Goal: Task Accomplishment & Management: Manage account settings

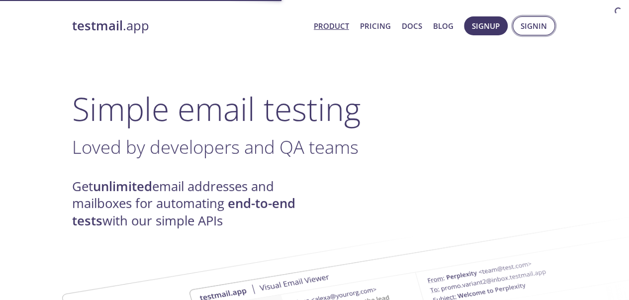
click at [538, 30] on span "Signin" at bounding box center [534, 25] width 26 height 13
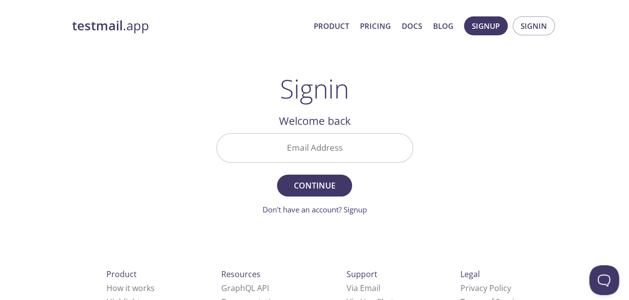
click at [333, 151] on input "Email Address" at bounding box center [315, 148] width 196 height 28
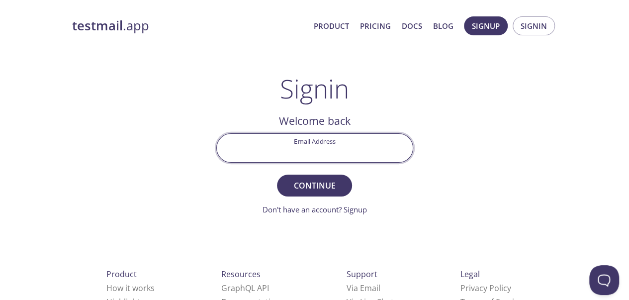
type input "[EMAIL_ADDRESS][DOMAIN_NAME]"
click at [312, 182] on span "Continue" at bounding box center [314, 185] width 53 height 14
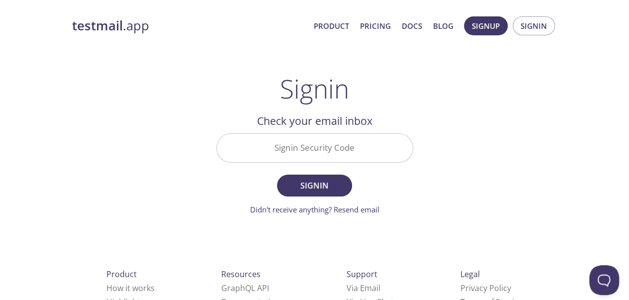
click at [322, 161] on input "Signin Security Code" at bounding box center [315, 148] width 196 height 28
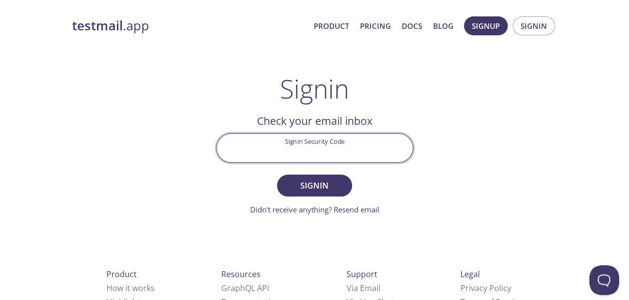
click at [329, 148] on input "Signin Security Code" at bounding box center [315, 148] width 196 height 28
paste input "Q9SGRM5"
type input "Q9SGRM5"
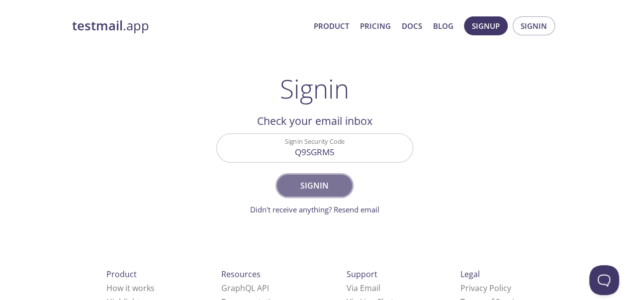
click at [330, 183] on span "Signin" at bounding box center [314, 185] width 53 height 14
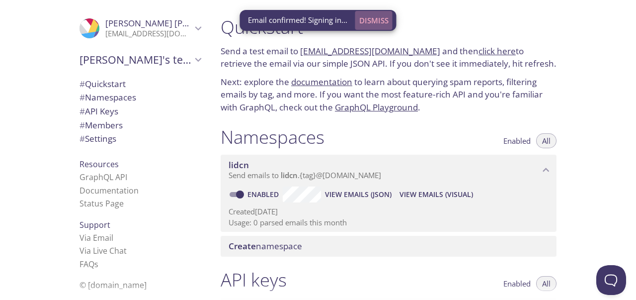
click at [378, 20] on span "Dismiss" at bounding box center [373, 20] width 29 height 13
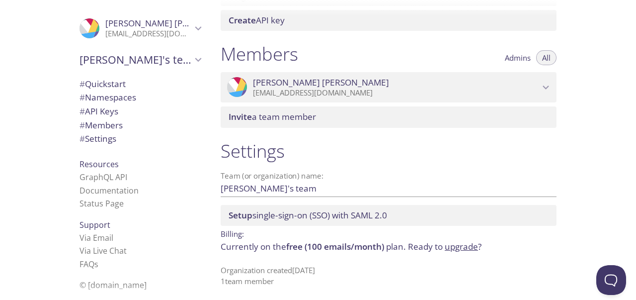
scroll to position [404, 0]
click at [521, 79] on span "[PERSON_NAME]" at bounding box center [396, 83] width 287 height 11
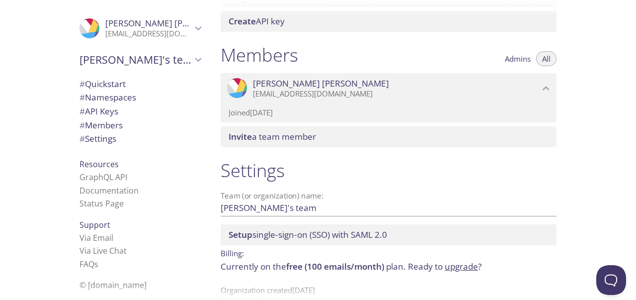
click at [505, 89] on p "[EMAIL_ADDRESS][DOMAIN_NAME]" at bounding box center [396, 94] width 287 height 10
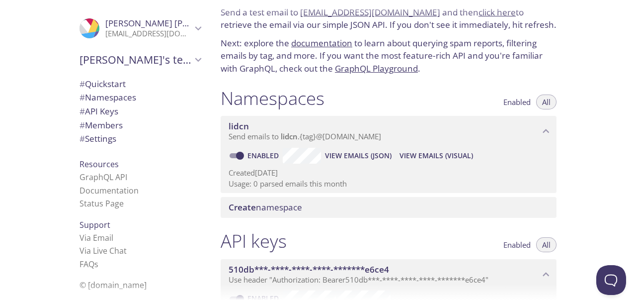
scroll to position [35, 0]
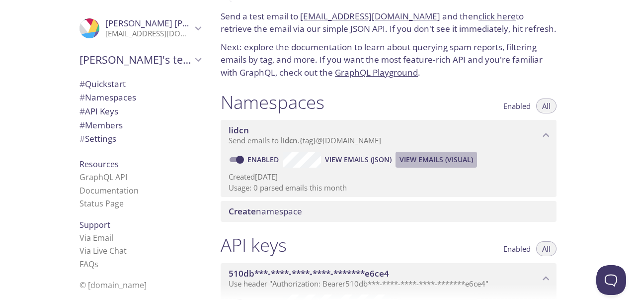
click at [434, 161] on span "View Emails (Visual)" at bounding box center [437, 160] width 74 height 12
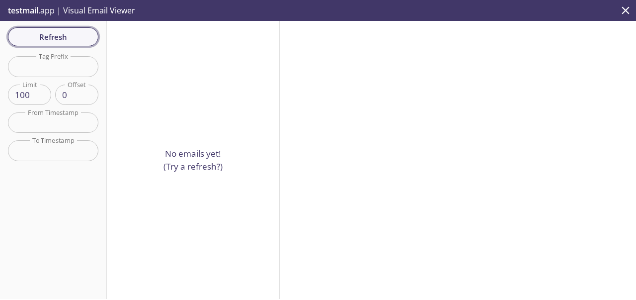
click at [47, 34] on span "Refresh" at bounding box center [53, 36] width 75 height 13
click at [47, 34] on div "Refresh Filters Tag Prefix Tag Prefix Limit 100 Limit Offset 0 Offset From Time…" at bounding box center [53, 160] width 107 height 278
click at [43, 15] on p "testmail .app | Visual Email Viewer" at bounding box center [70, 10] width 141 height 21
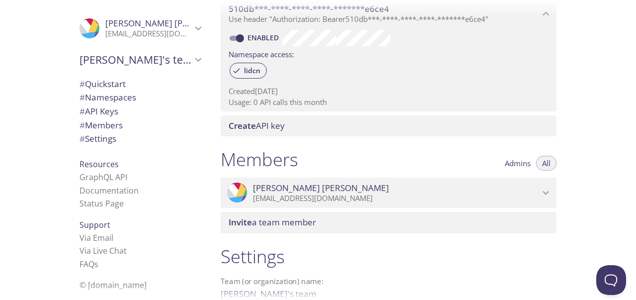
scroll to position [328, 0]
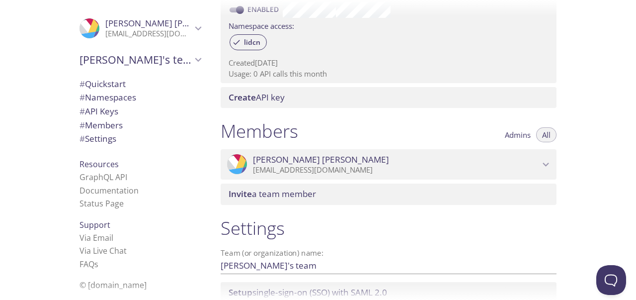
click at [538, 160] on span "[PERSON_NAME]" at bounding box center [396, 159] width 287 height 11
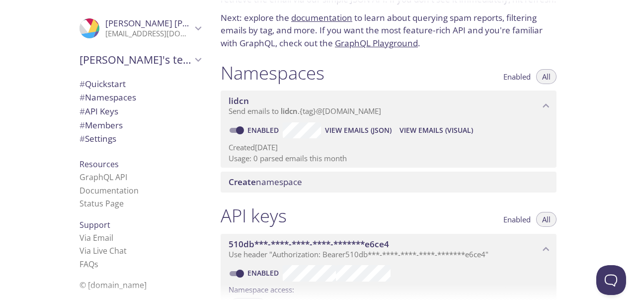
scroll to position [0, 0]
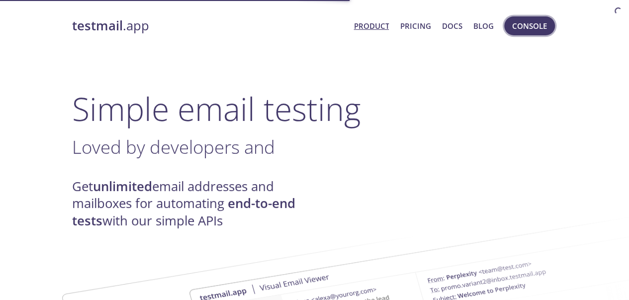
click at [530, 28] on span "Console" at bounding box center [529, 25] width 35 height 13
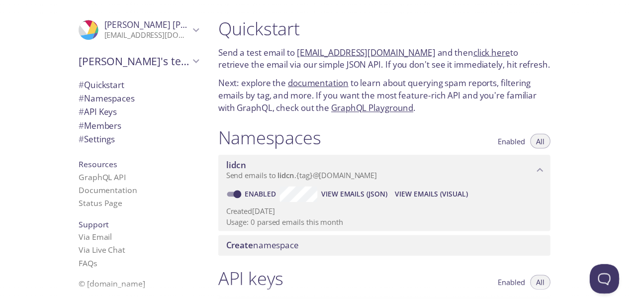
scroll to position [382, 0]
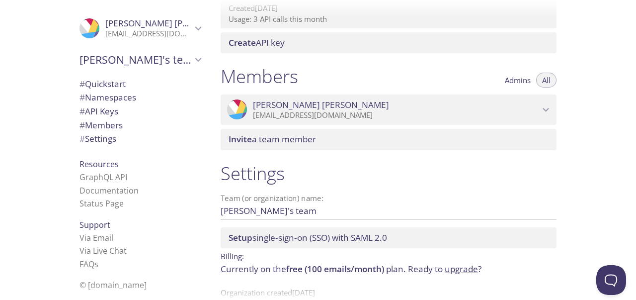
click at [182, 28] on span "[PERSON_NAME]" at bounding box center [148, 23] width 87 height 11
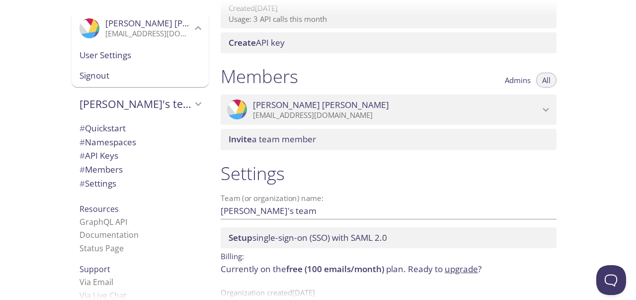
click at [64, 69] on div ".cls-1 { fill: #6d5ca8; } .cls-2 { fill: #3fc191; } .cls-3 { fill: #3b4752; } .…" at bounding box center [138, 150] width 149 height 300
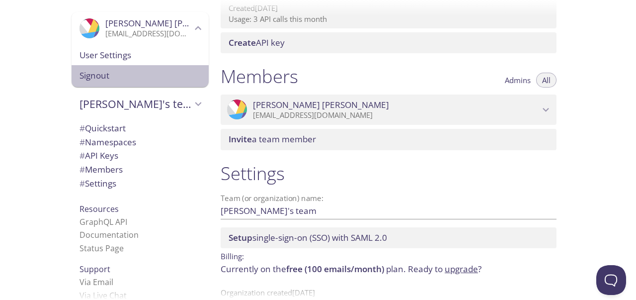
click at [83, 73] on span "Signout" at bounding box center [140, 75] width 121 height 13
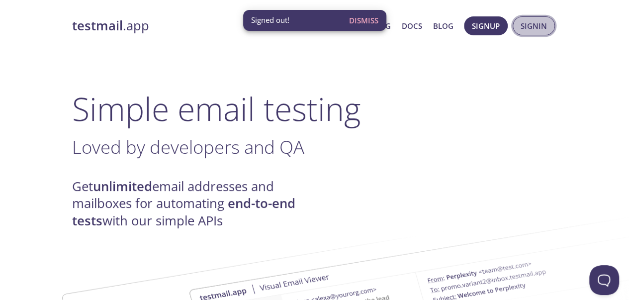
click at [528, 30] on span "Signin" at bounding box center [534, 25] width 26 height 13
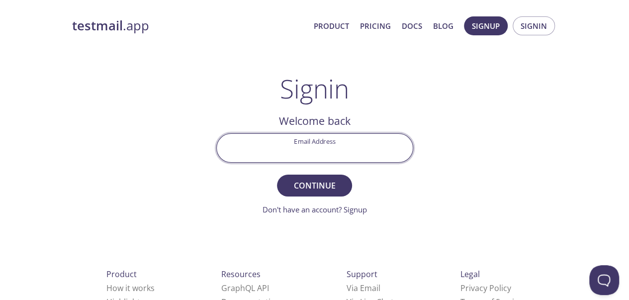
click at [349, 140] on input "Email Address" at bounding box center [315, 148] width 196 height 28
type input "cvenkatakiran@icwgroup.com"
click at [337, 182] on span "Continue" at bounding box center [314, 185] width 53 height 14
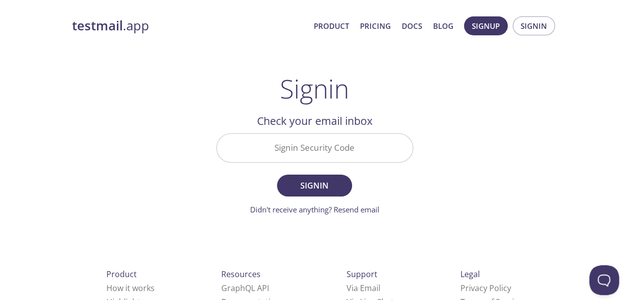
click at [360, 148] on input "Signin Security Code" at bounding box center [315, 148] width 196 height 28
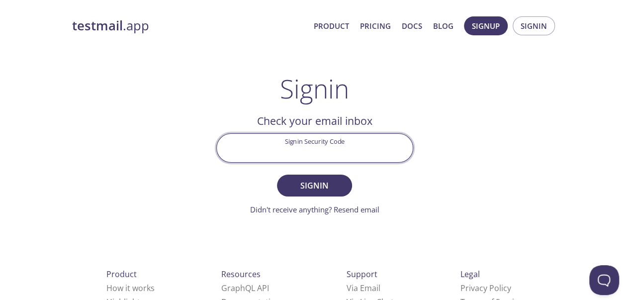
paste input "YMN4GR9"
type input "YMN4GR9"
click at [328, 188] on span "Signin" at bounding box center [314, 185] width 53 height 14
